Goal: Task Accomplishment & Management: Use online tool/utility

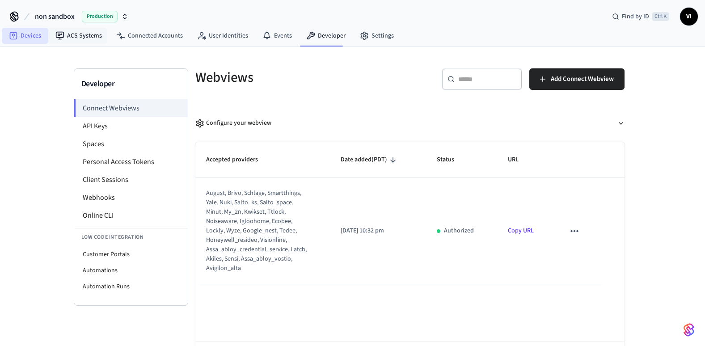
click at [30, 38] on link "Devices" at bounding box center [25, 36] width 47 height 16
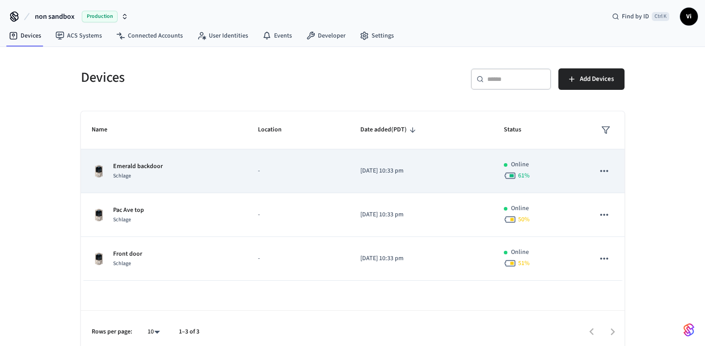
click at [603, 170] on icon "sticky table" at bounding box center [604, 171] width 12 height 12
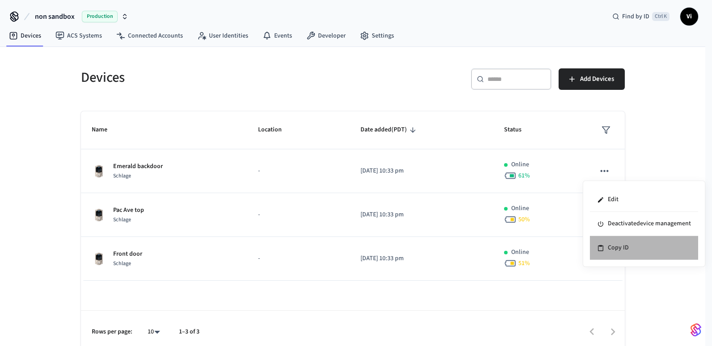
click at [621, 251] on li "Copy ID" at bounding box center [644, 248] width 108 height 24
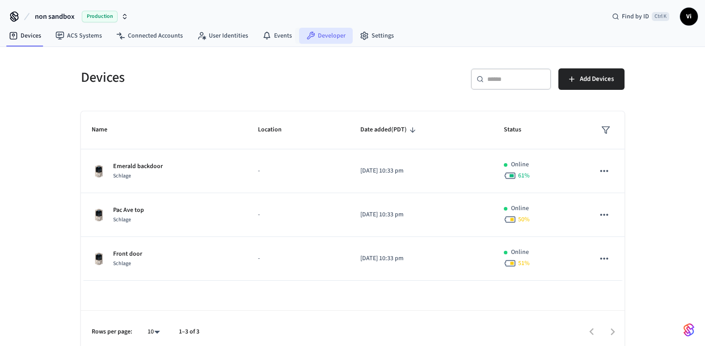
click at [329, 35] on link "Developer" at bounding box center [326, 36] width 54 height 16
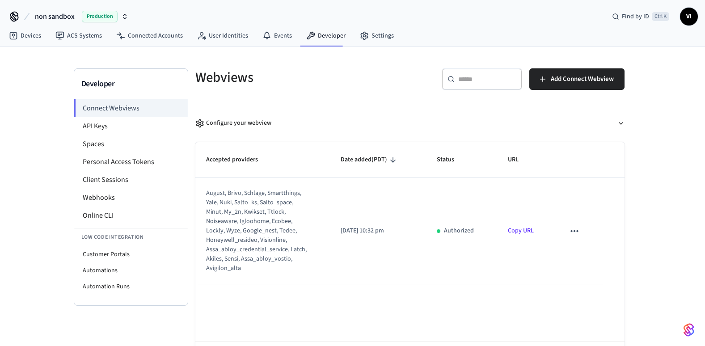
click at [575, 231] on icon "sticky table" at bounding box center [575, 231] width 8 height 2
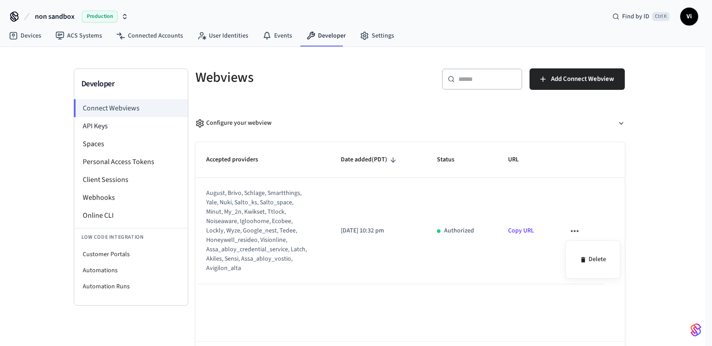
drag, startPoint x: 402, startPoint y: 258, endPoint x: 371, endPoint y: 260, distance: 31.8
click at [401, 258] on div at bounding box center [356, 173] width 712 height 346
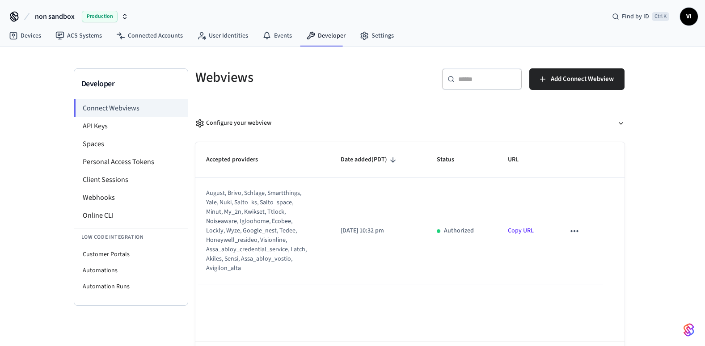
click at [241, 231] on div "august, brivo, schlage, smartthings, yale, nuki, salto_ks, salto_space, minut, …" at bounding box center [257, 231] width 102 height 85
click at [97, 201] on li "Webhooks" at bounding box center [131, 198] width 114 height 18
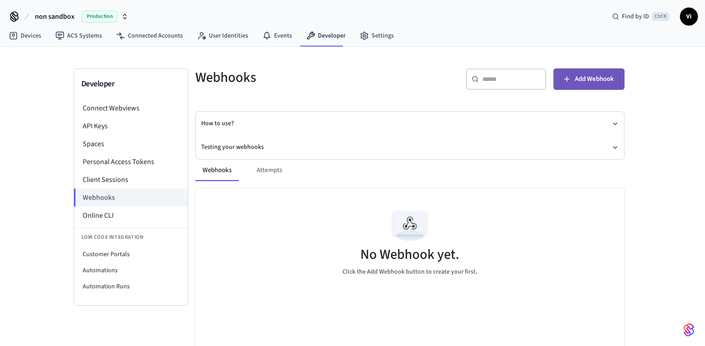
click at [586, 78] on span "Add Webhook" at bounding box center [594, 79] width 39 height 12
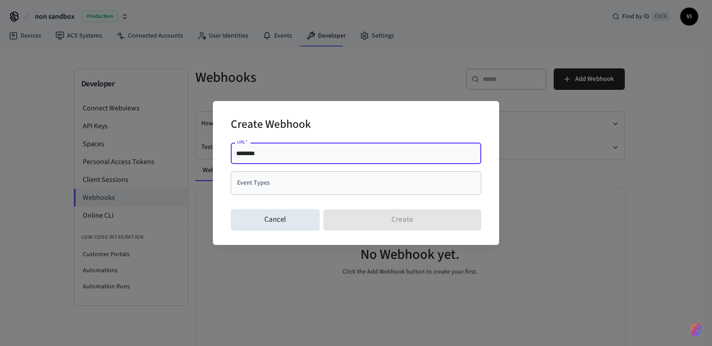
click at [272, 185] on input "Event Types" at bounding box center [349, 183] width 229 height 16
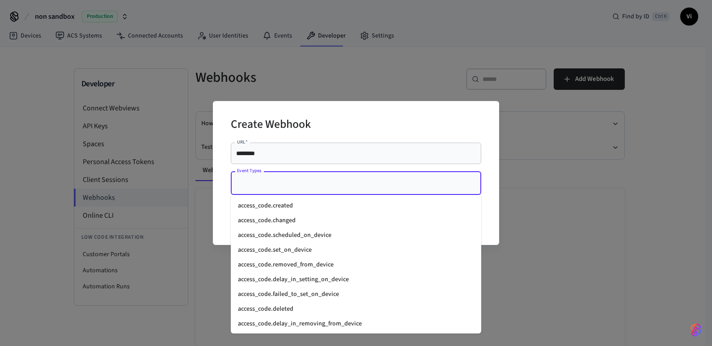
click at [287, 207] on li "access_code.created" at bounding box center [356, 206] width 250 height 15
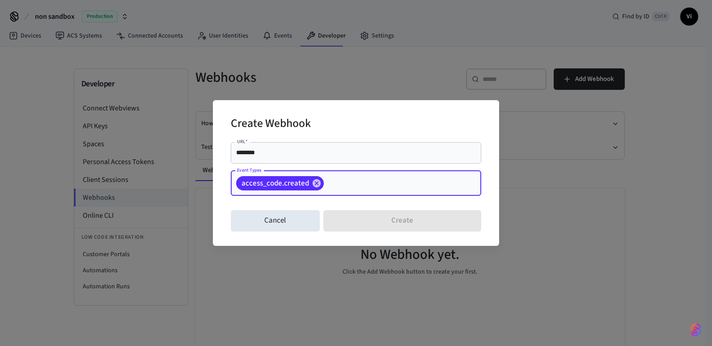
click at [266, 154] on input "********" at bounding box center [356, 152] width 240 height 9
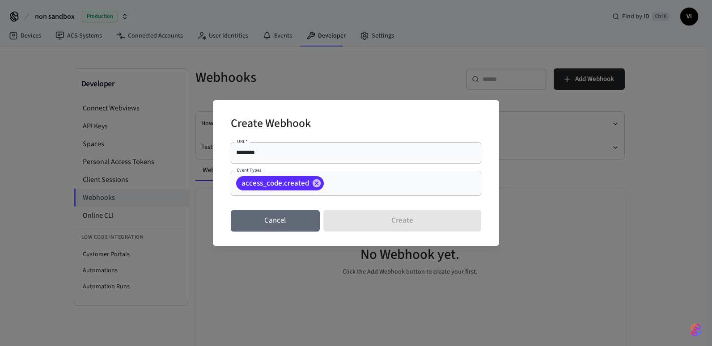
click at [266, 220] on button "Cancel" at bounding box center [275, 220] width 89 height 21
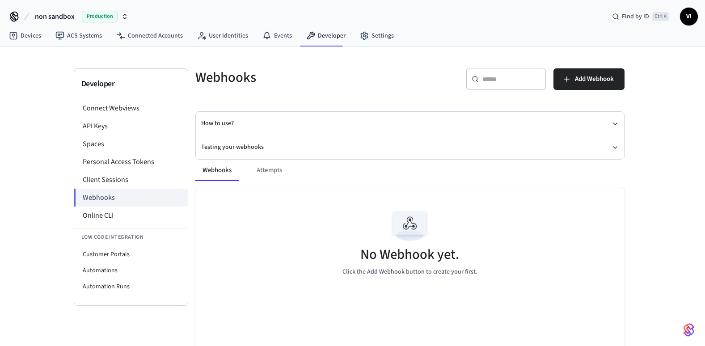
click at [624, 120] on div "How to use? Testing your webhooks" at bounding box center [409, 135] width 429 height 48
click at [615, 123] on icon "button" at bounding box center [615, 123] width 7 height 7
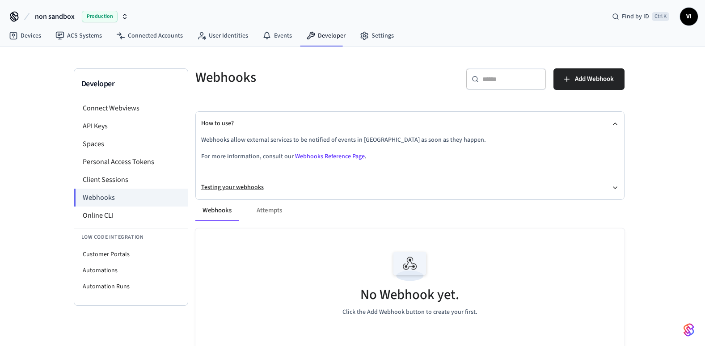
click at [448, 180] on button "Testing your webhooks" at bounding box center [410, 188] width 418 height 24
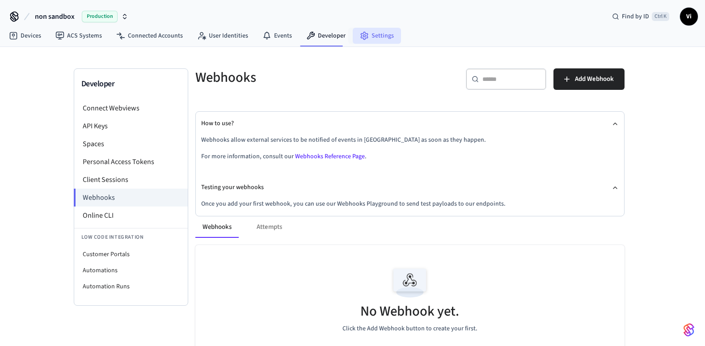
click at [379, 34] on link "Settings" at bounding box center [377, 36] width 48 height 16
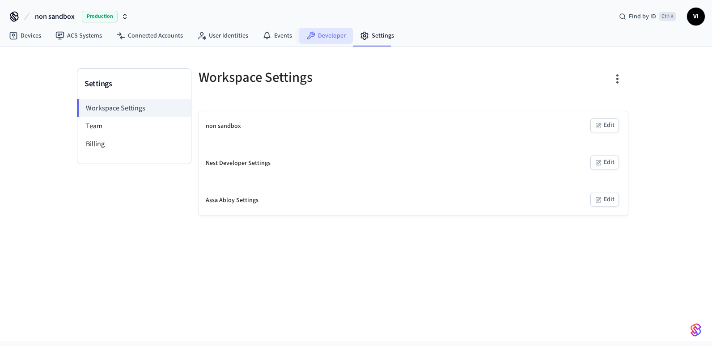
click at [329, 36] on link "Developer" at bounding box center [326, 36] width 54 height 16
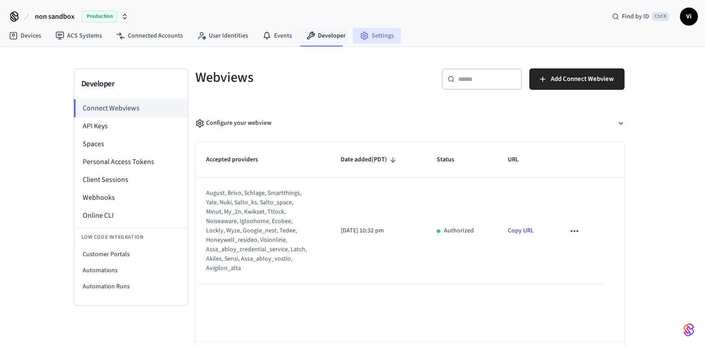
click at [366, 36] on link "Settings" at bounding box center [377, 36] width 48 height 16
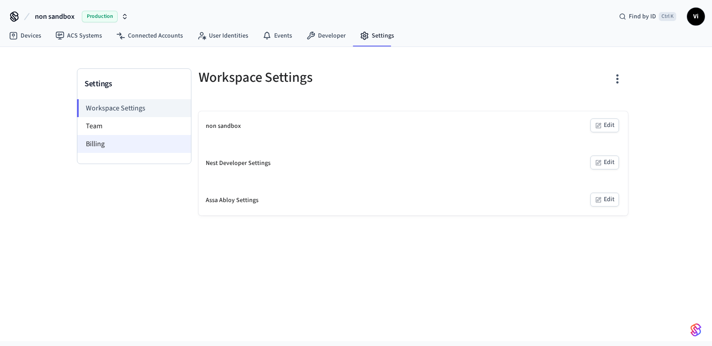
click at [116, 145] on li "Billing" at bounding box center [134, 144] width 114 height 18
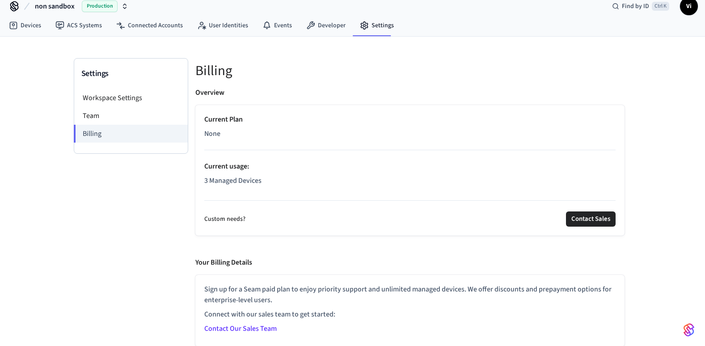
scroll to position [11, 0]
click at [321, 19] on link "Developer" at bounding box center [326, 25] width 54 height 16
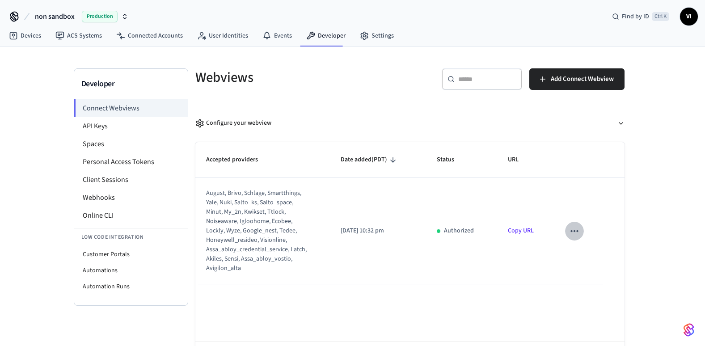
click at [574, 233] on icon "sticky table" at bounding box center [575, 231] width 12 height 12
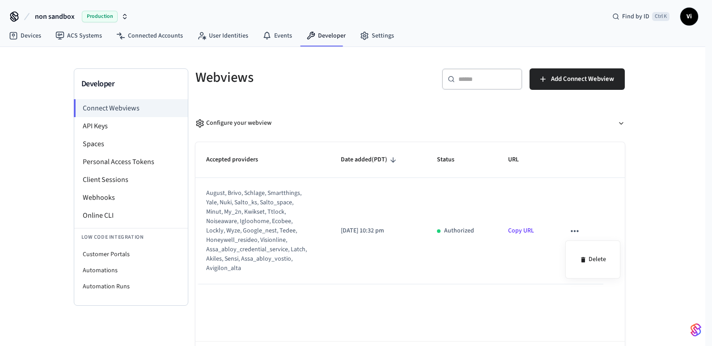
click at [571, 75] on div at bounding box center [356, 173] width 712 height 346
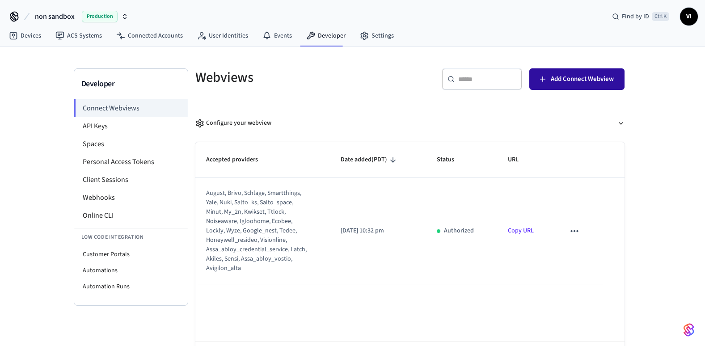
click at [559, 82] on span "Add Connect Webview" at bounding box center [582, 79] width 63 height 12
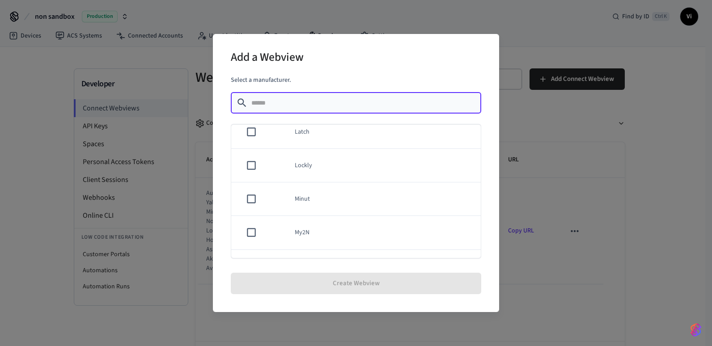
scroll to position [358, 0]
click at [617, 267] on div "Add a Webview Select a manufacturer. ​ ​ Akiles Assa Abloy Credential Service A…" at bounding box center [356, 173] width 712 height 346
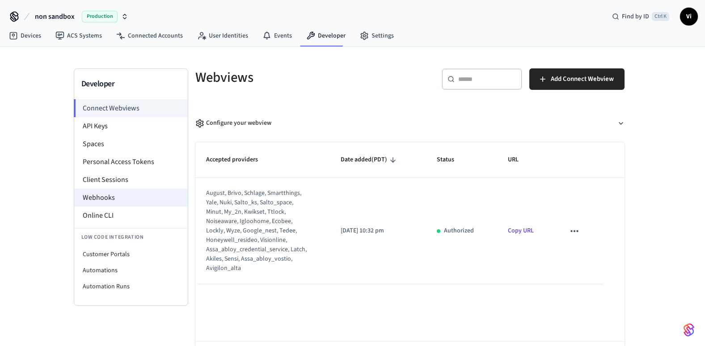
click at [107, 199] on li "Webhooks" at bounding box center [131, 198] width 114 height 18
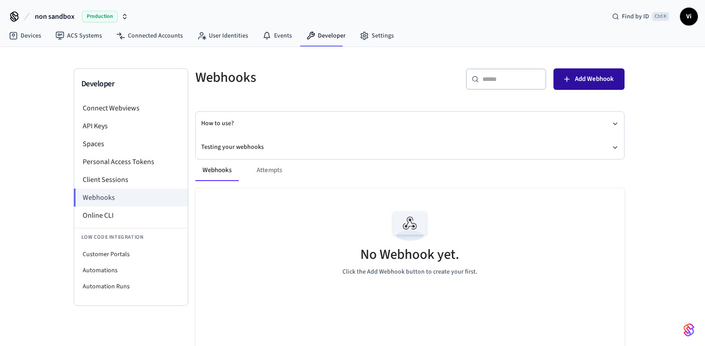
click at [579, 80] on span "Add Webhook" at bounding box center [594, 79] width 39 height 12
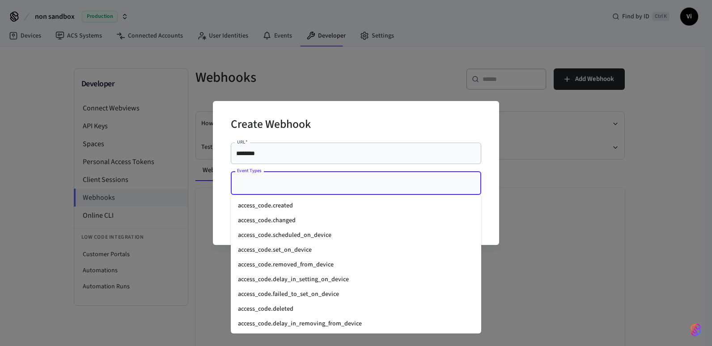
click at [314, 189] on input "Event Types" at bounding box center [349, 183] width 229 height 16
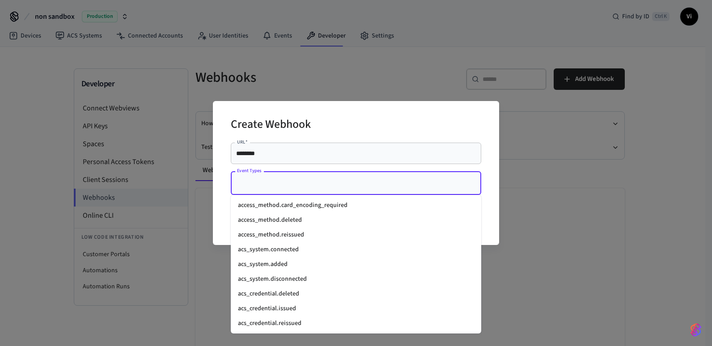
scroll to position [358, 0]
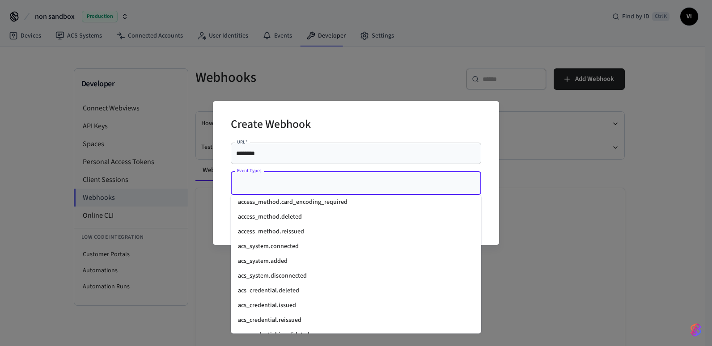
click at [612, 251] on div "Create Webhook URL   * ******** URL   * Event Types Event Types Cancel Create" at bounding box center [356, 173] width 712 height 346
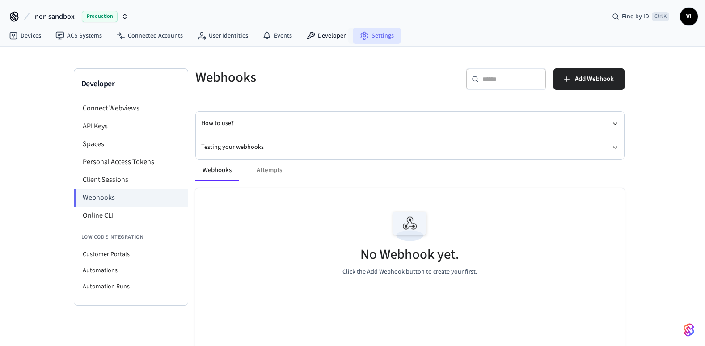
click at [362, 38] on icon at bounding box center [364, 36] width 7 height 8
